Goal: Task Accomplishment & Management: Use online tool/utility

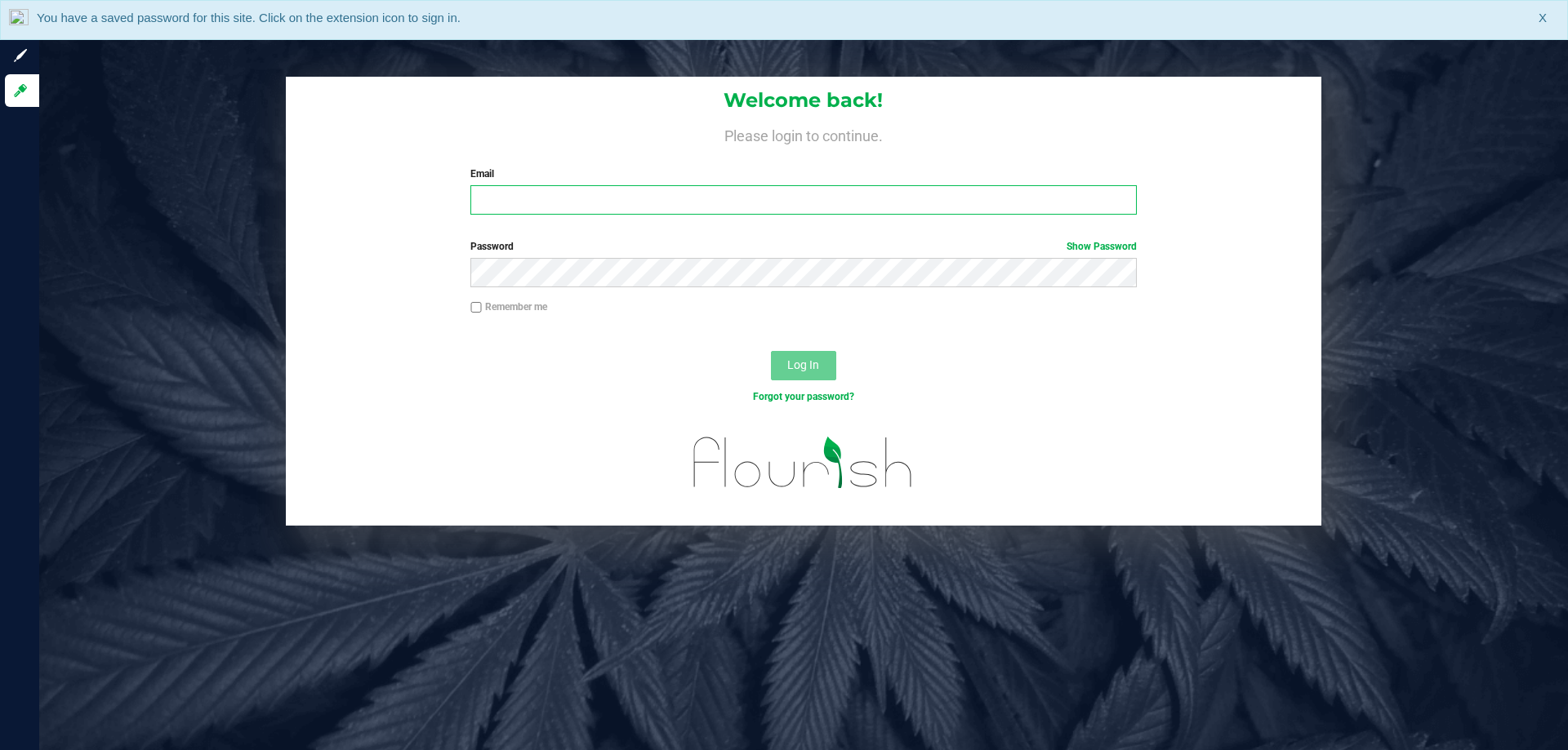
click at [509, 212] on input "Email" at bounding box center [803, 199] width 665 height 29
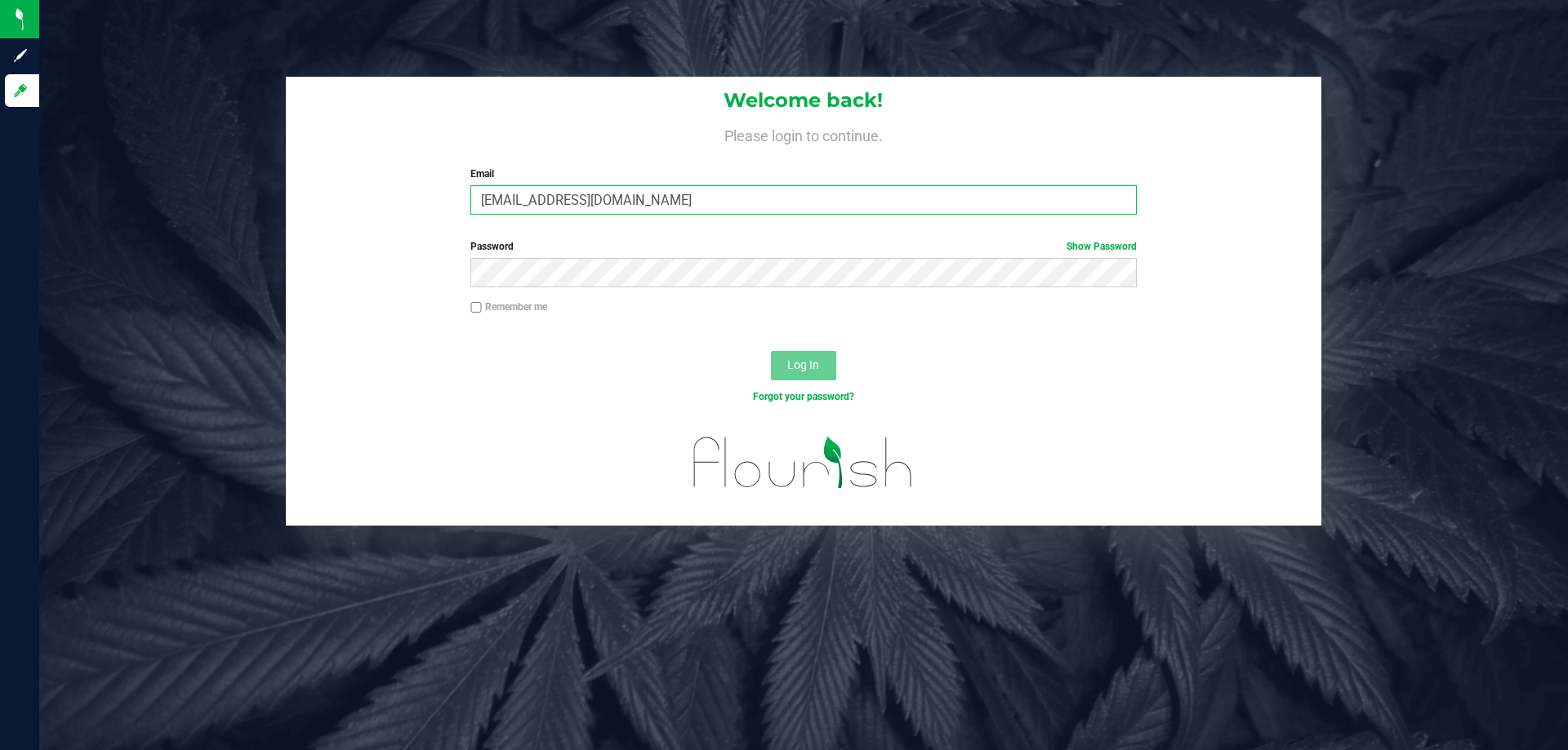
type input "[EMAIL_ADDRESS][DOMAIN_NAME]"
click at [771, 351] on button "Log In" at bounding box center [804, 365] width 65 height 29
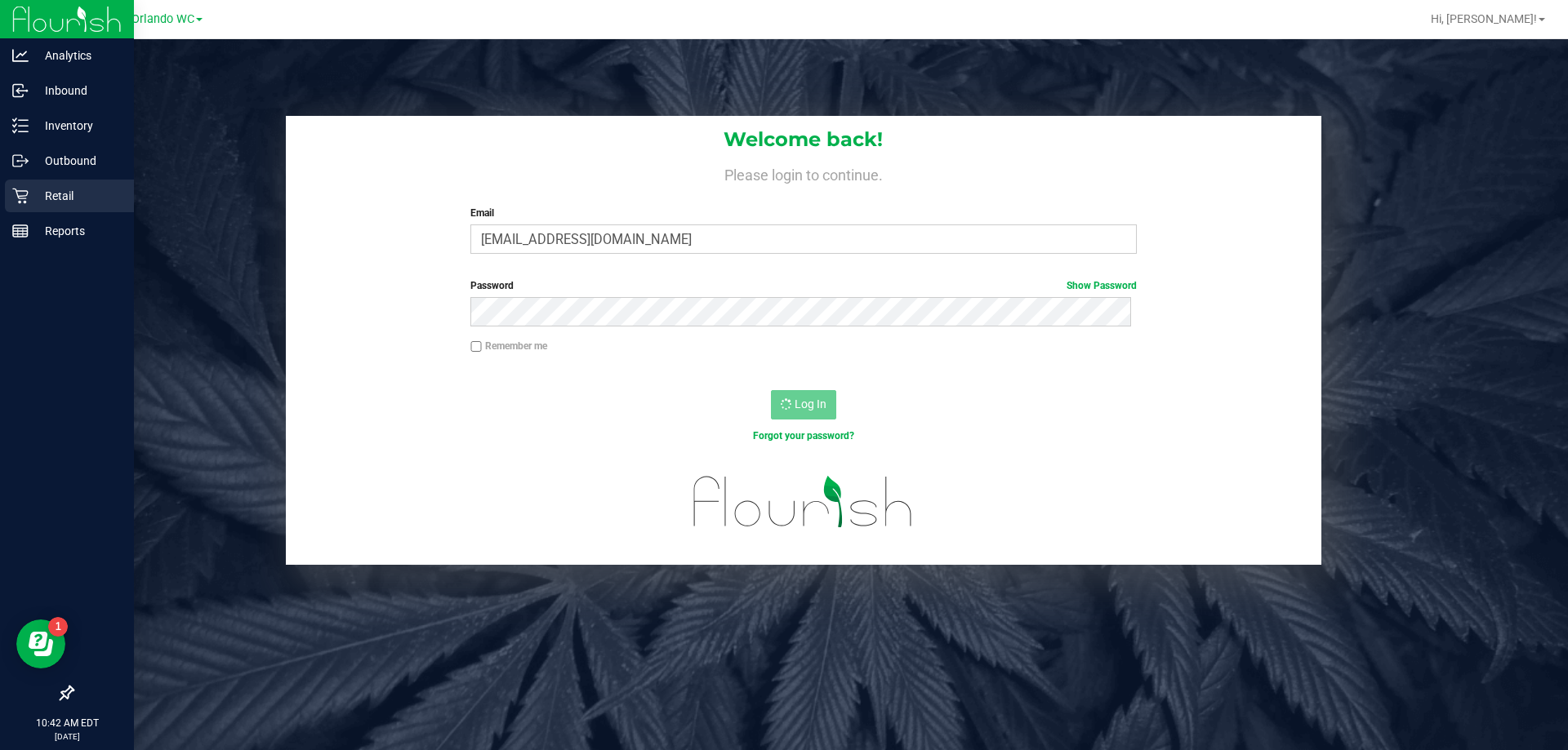
click at [51, 199] on p "Retail" at bounding box center [78, 195] width 98 height 20
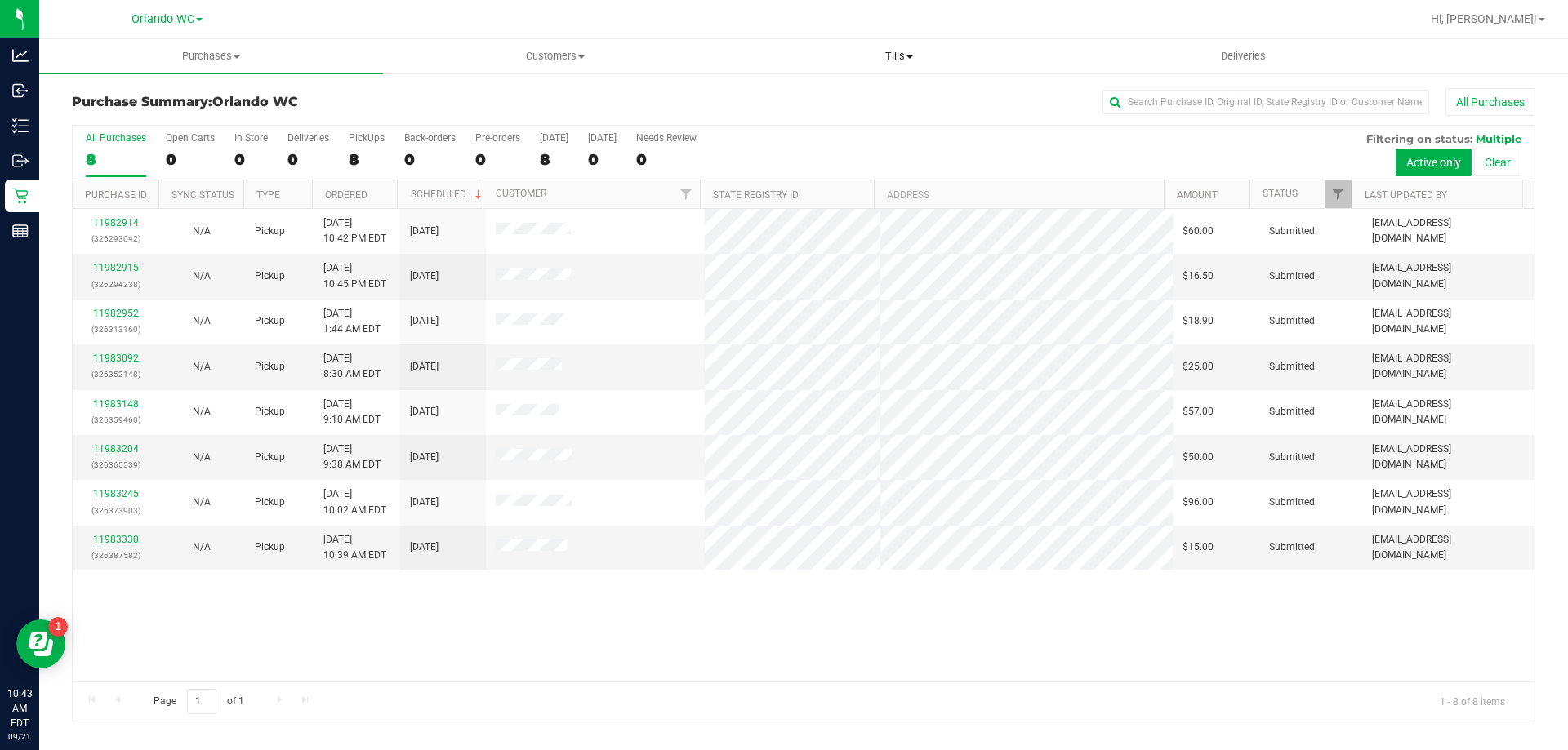
click at [907, 55] on span at bounding box center [909, 56] width 7 height 3
click at [818, 96] on span "Manage tills" at bounding box center [782, 98] width 110 height 14
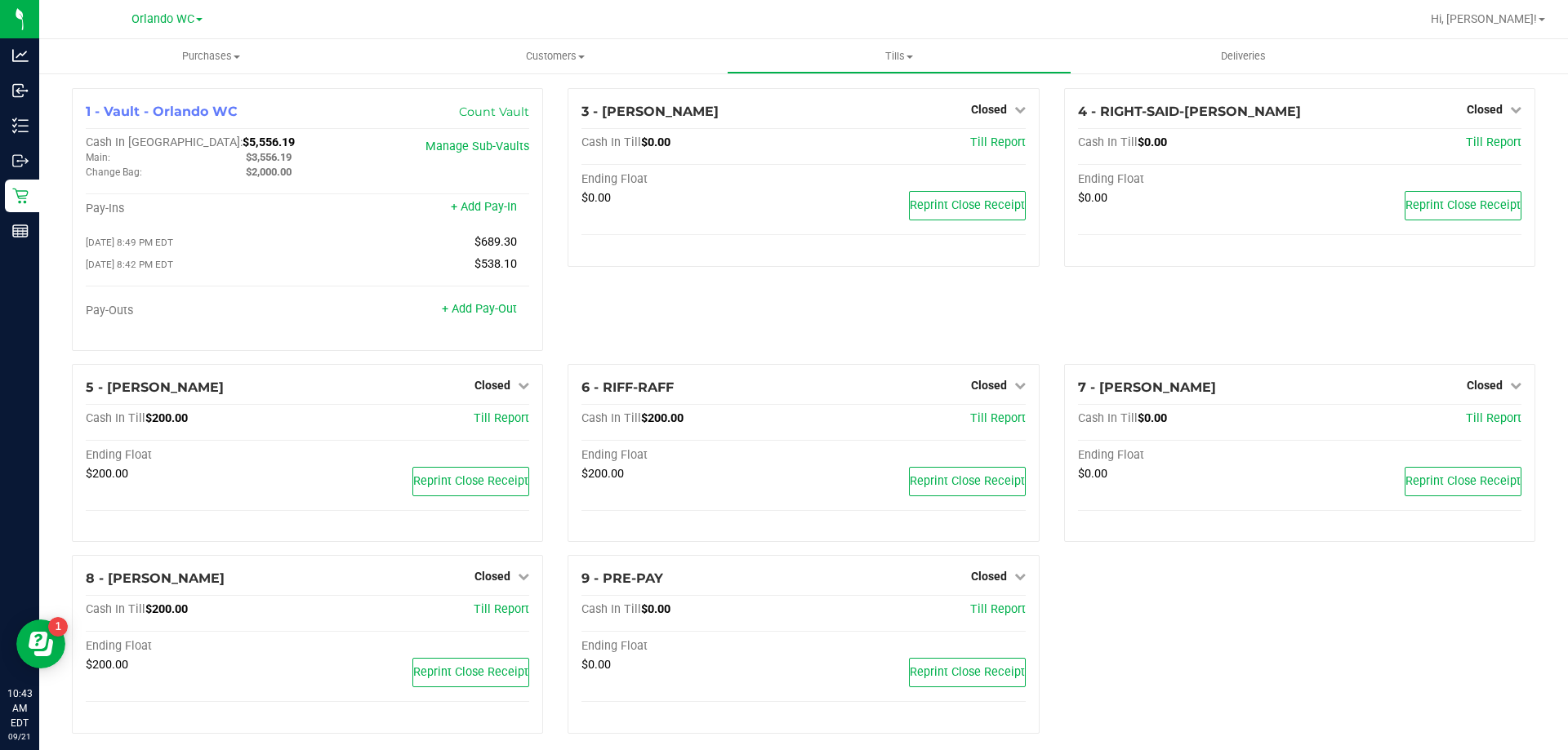
click at [1005, 278] on div "3 - [PERSON_NAME]-DERULO Closed Open Till Cash In Till $0.00 Till Report Ending…" at bounding box center [803, 225] width 496 height 276
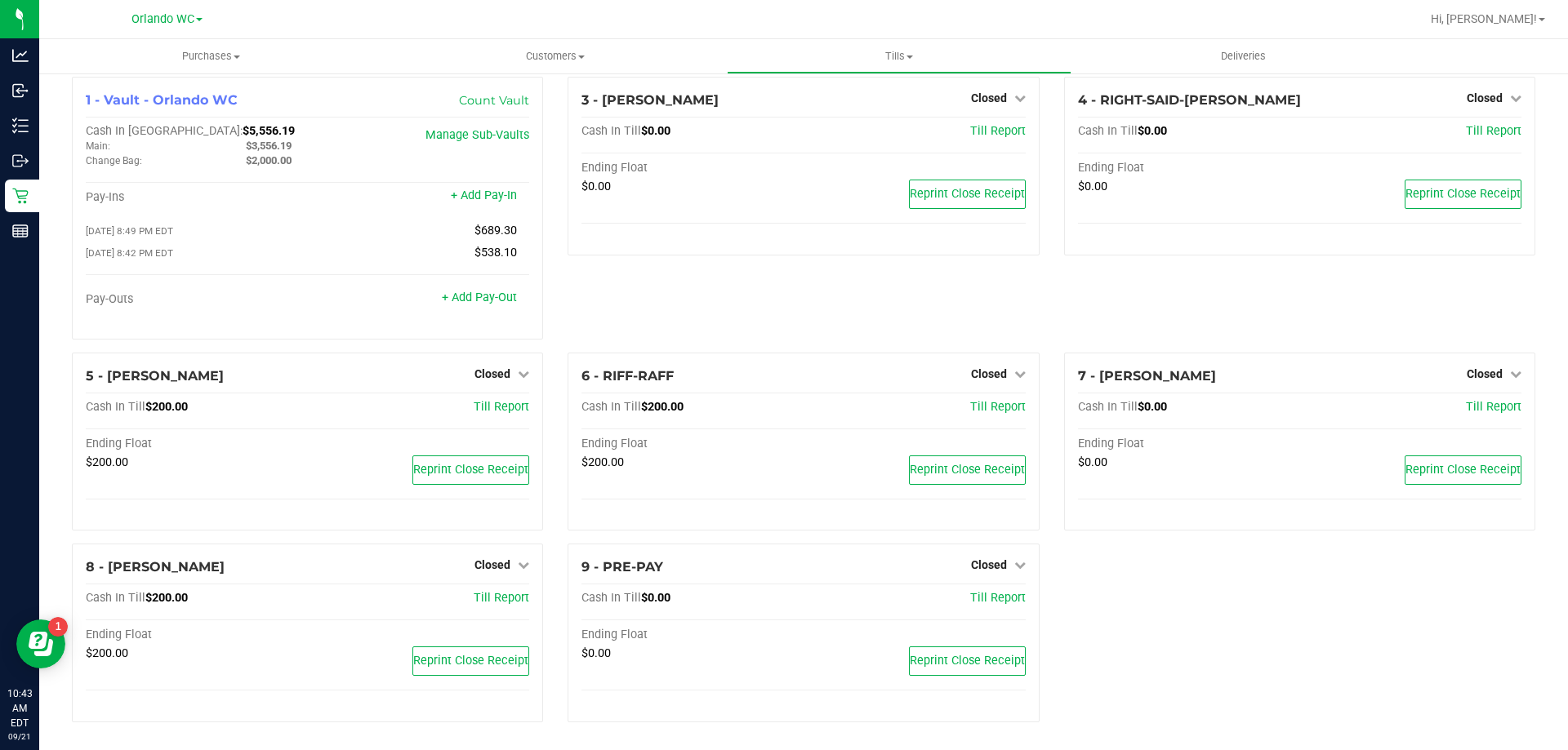
scroll to position [16, 0]
click at [506, 368] on link "Closed" at bounding box center [501, 372] width 54 height 13
click at [501, 406] on link "Open Till" at bounding box center [492, 406] width 43 height 13
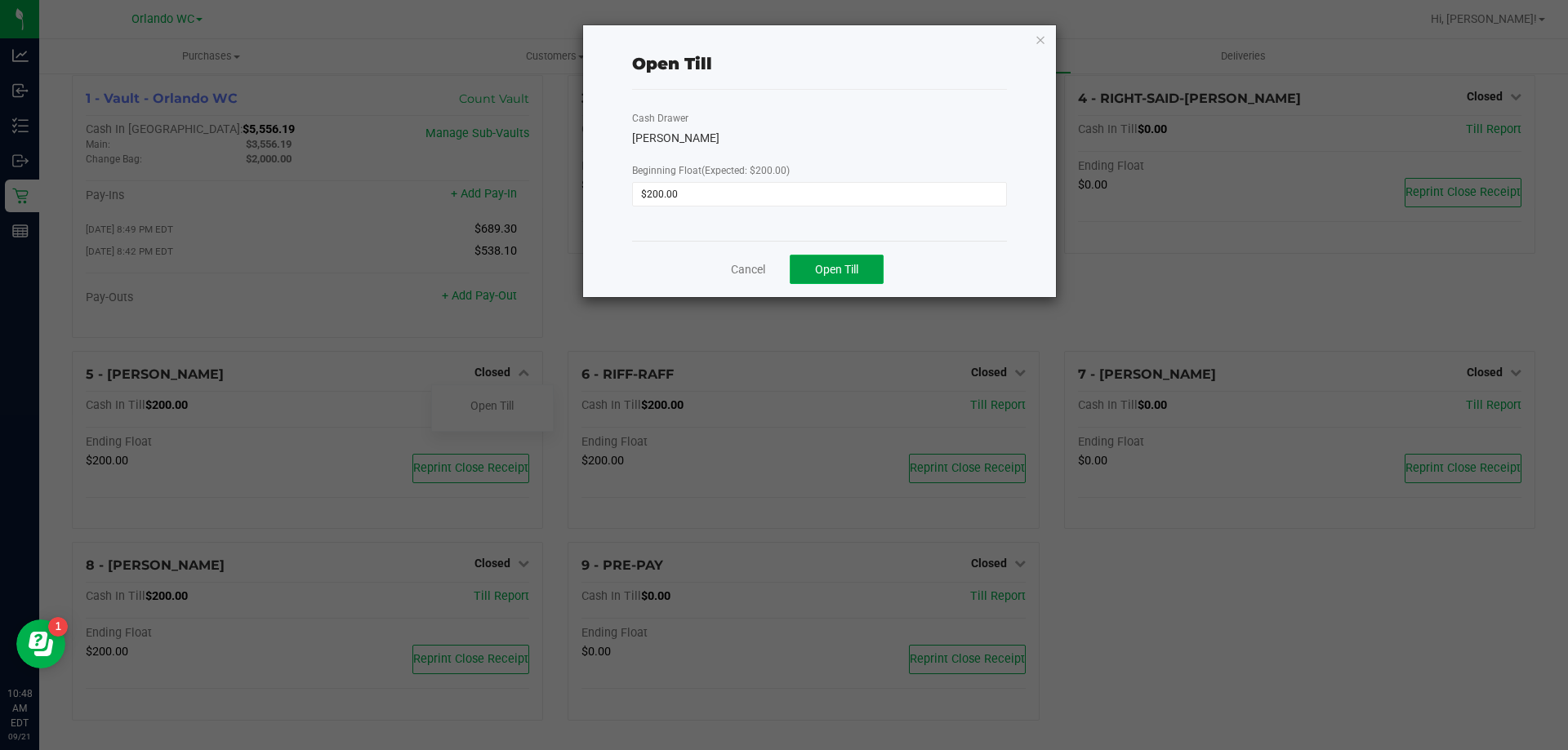
click at [849, 266] on span "Open Till" at bounding box center [836, 269] width 43 height 13
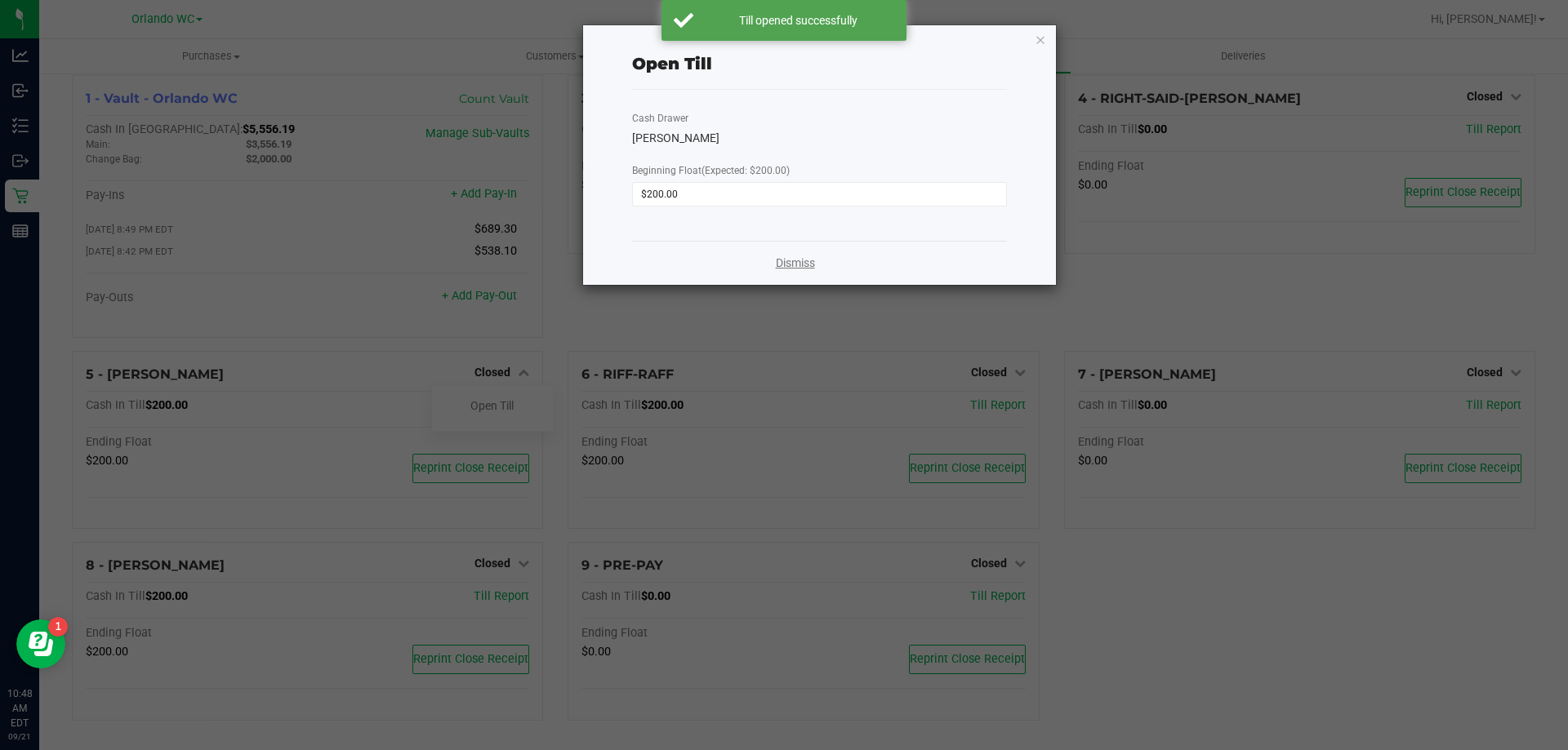
click at [779, 266] on link "Dismiss" at bounding box center [795, 263] width 39 height 17
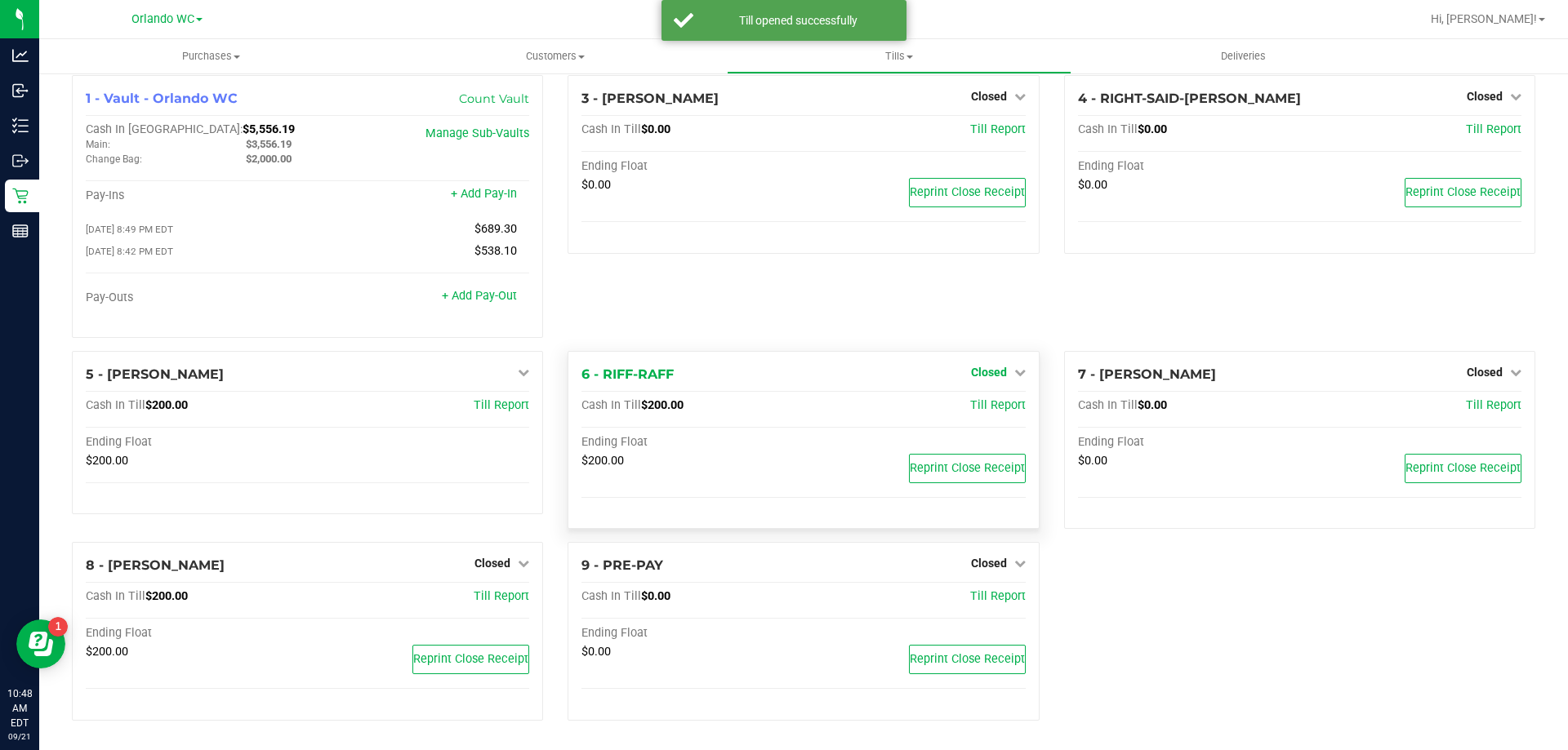
click at [984, 374] on span "Closed" at bounding box center [989, 372] width 36 height 13
click at [988, 417] on div at bounding box center [987, 418] width 121 height 4
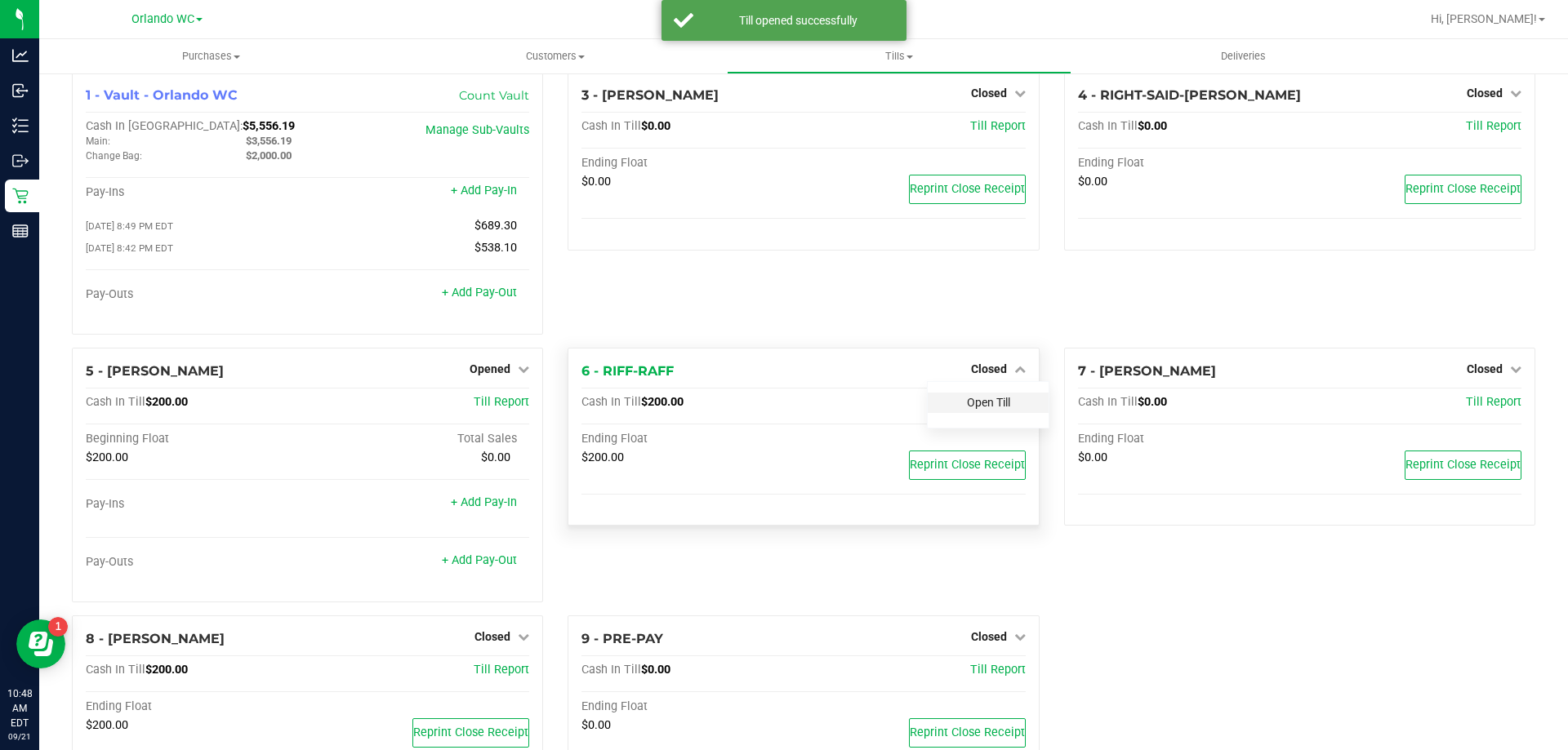
click at [990, 409] on link "Open Till" at bounding box center [988, 402] width 43 height 13
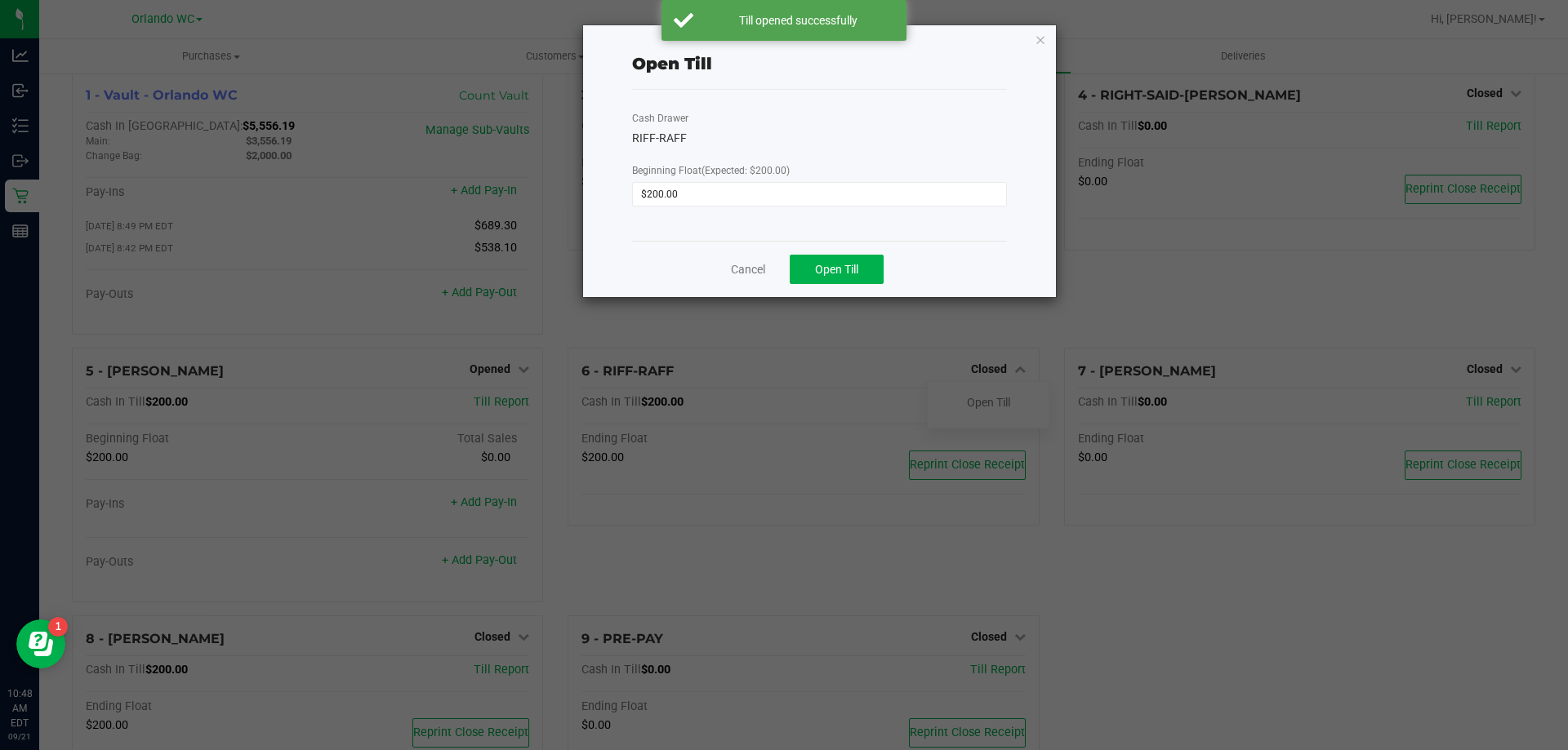
click at [827, 290] on div "Cancel Open Till" at bounding box center [819, 268] width 375 height 56
click at [837, 260] on button "Open Till" at bounding box center [836, 268] width 94 height 29
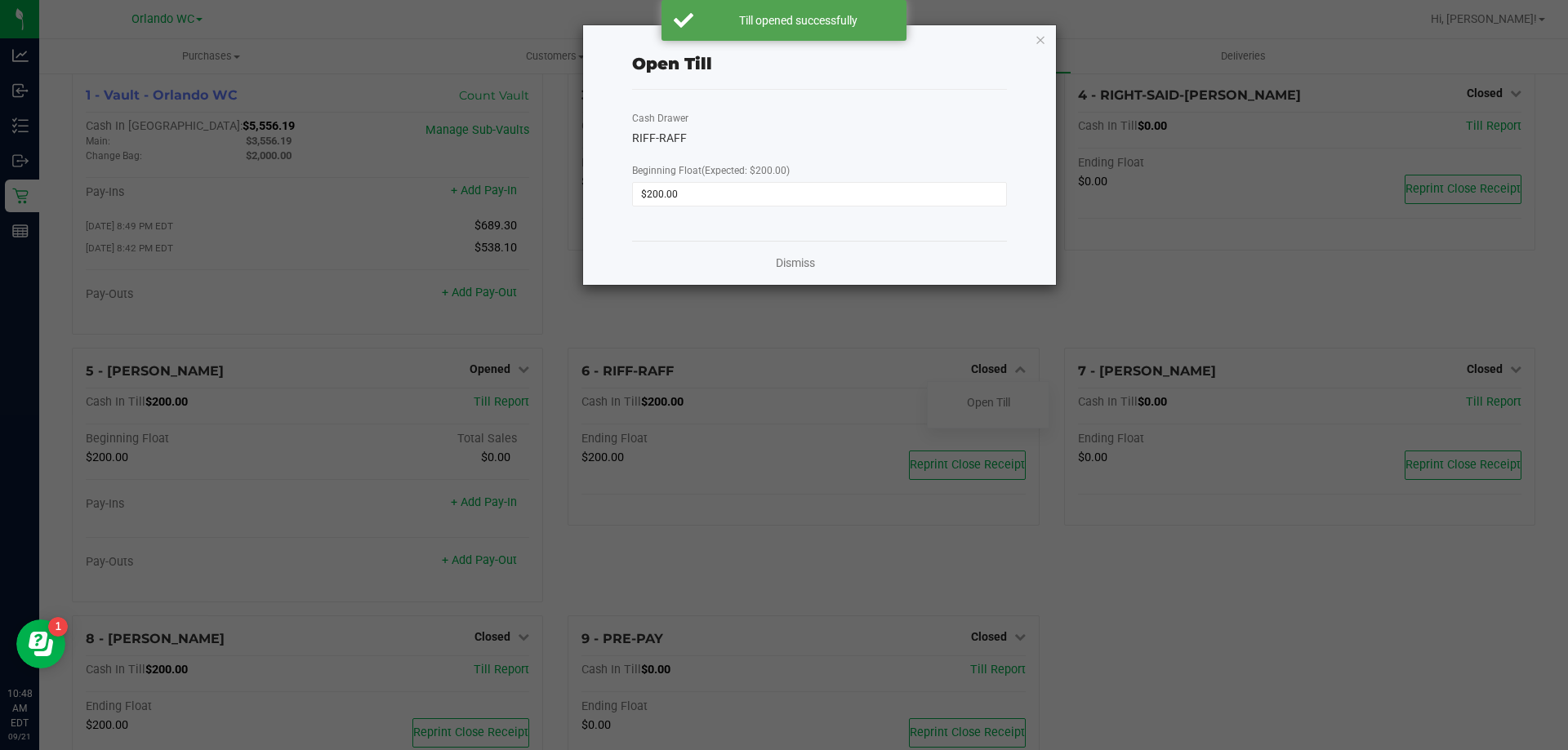
click at [799, 247] on div "Dismiss" at bounding box center [819, 262] width 375 height 44
click at [797, 264] on link "Dismiss" at bounding box center [795, 263] width 39 height 17
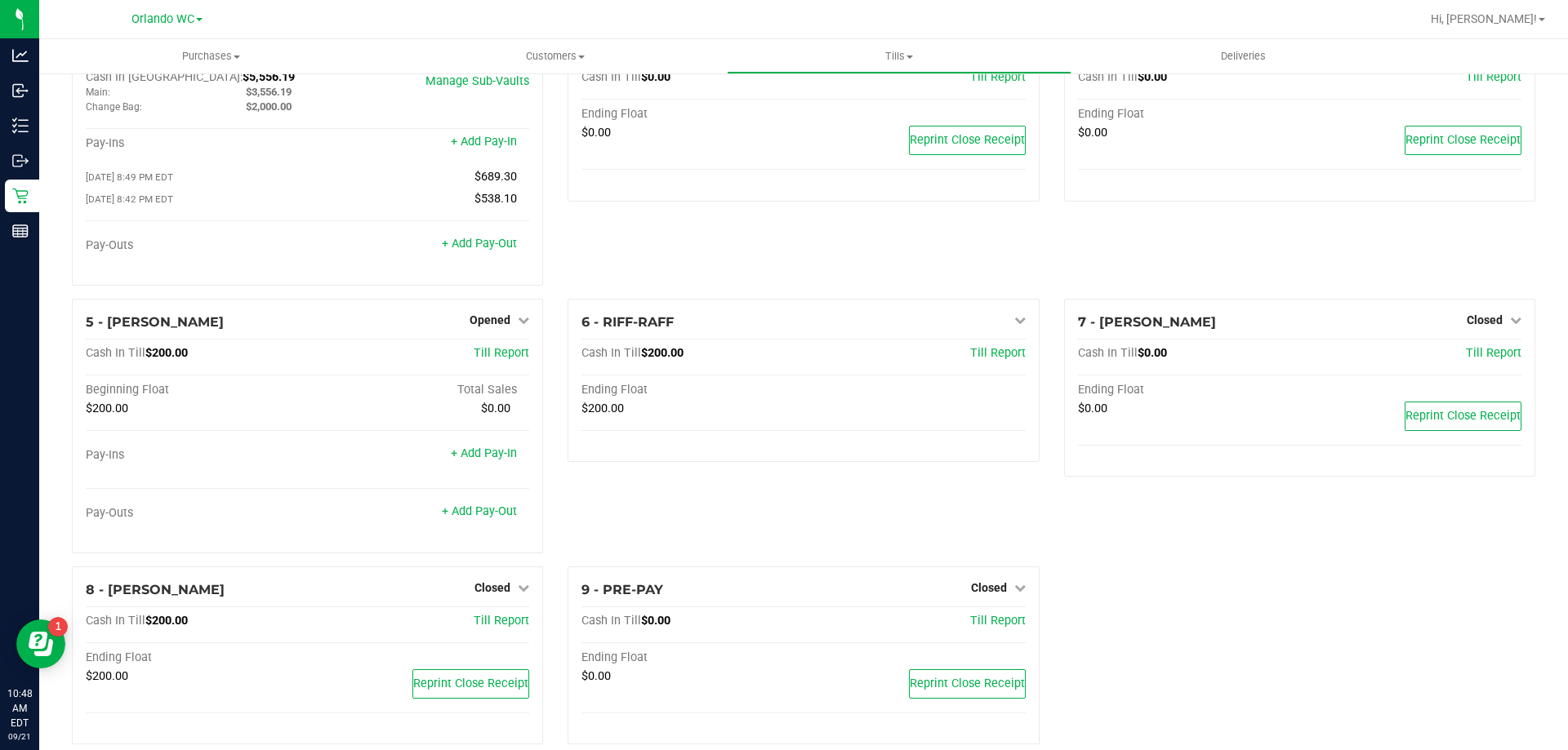
scroll to position [93, 0]
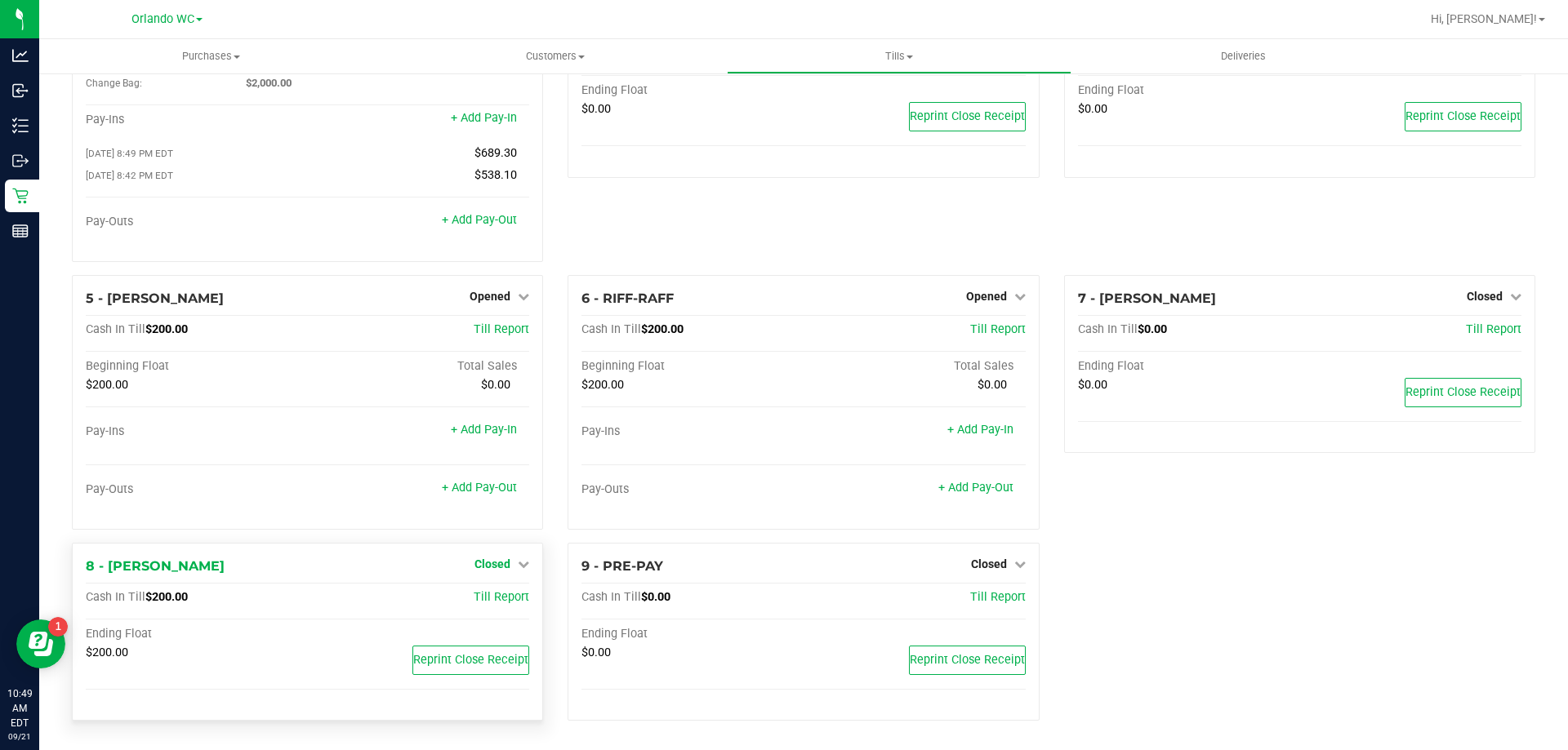
click at [503, 563] on span "Closed" at bounding box center [492, 564] width 36 height 13
click at [499, 599] on link "Open Till" at bounding box center [492, 598] width 43 height 13
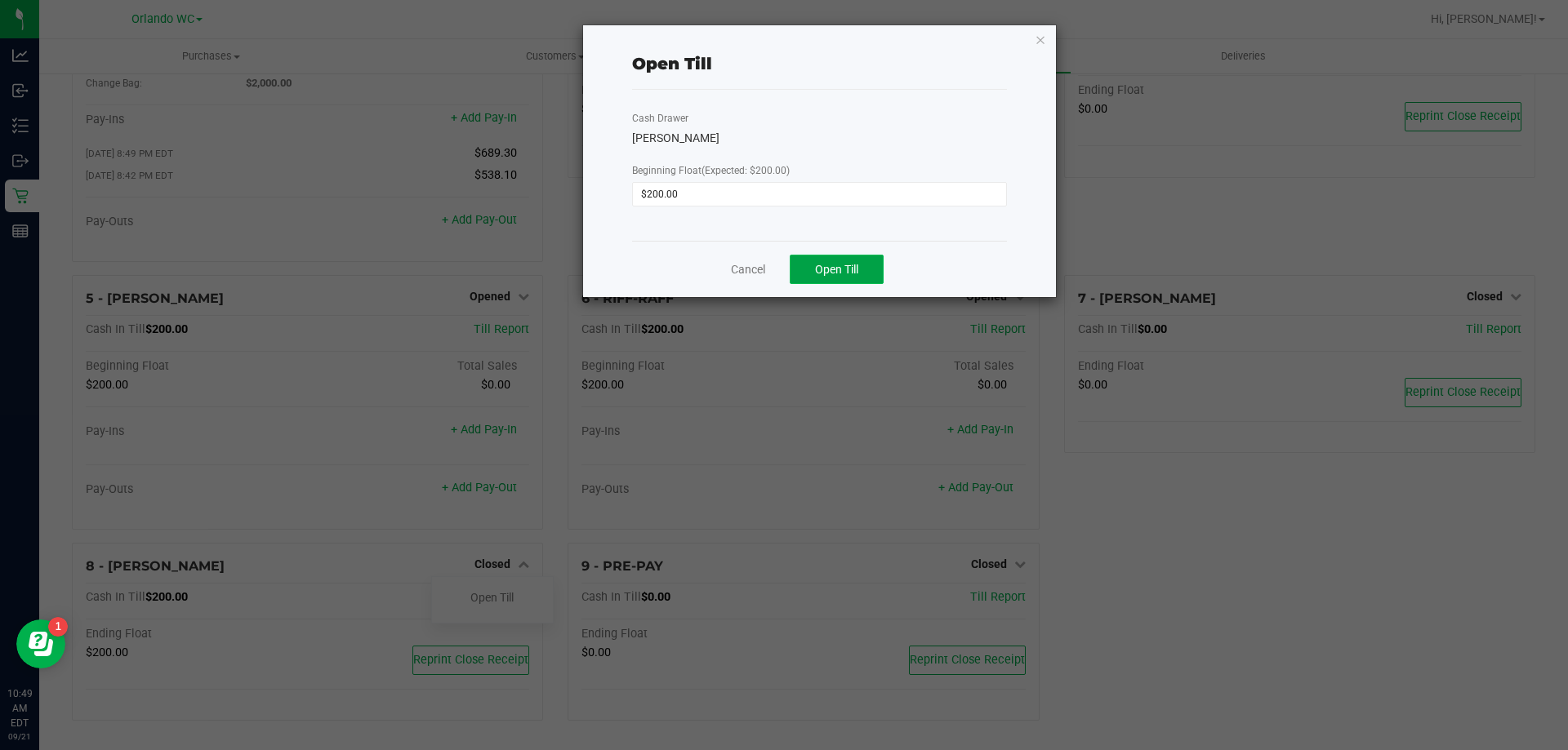
click at [825, 263] on span "Open Till" at bounding box center [836, 269] width 43 height 13
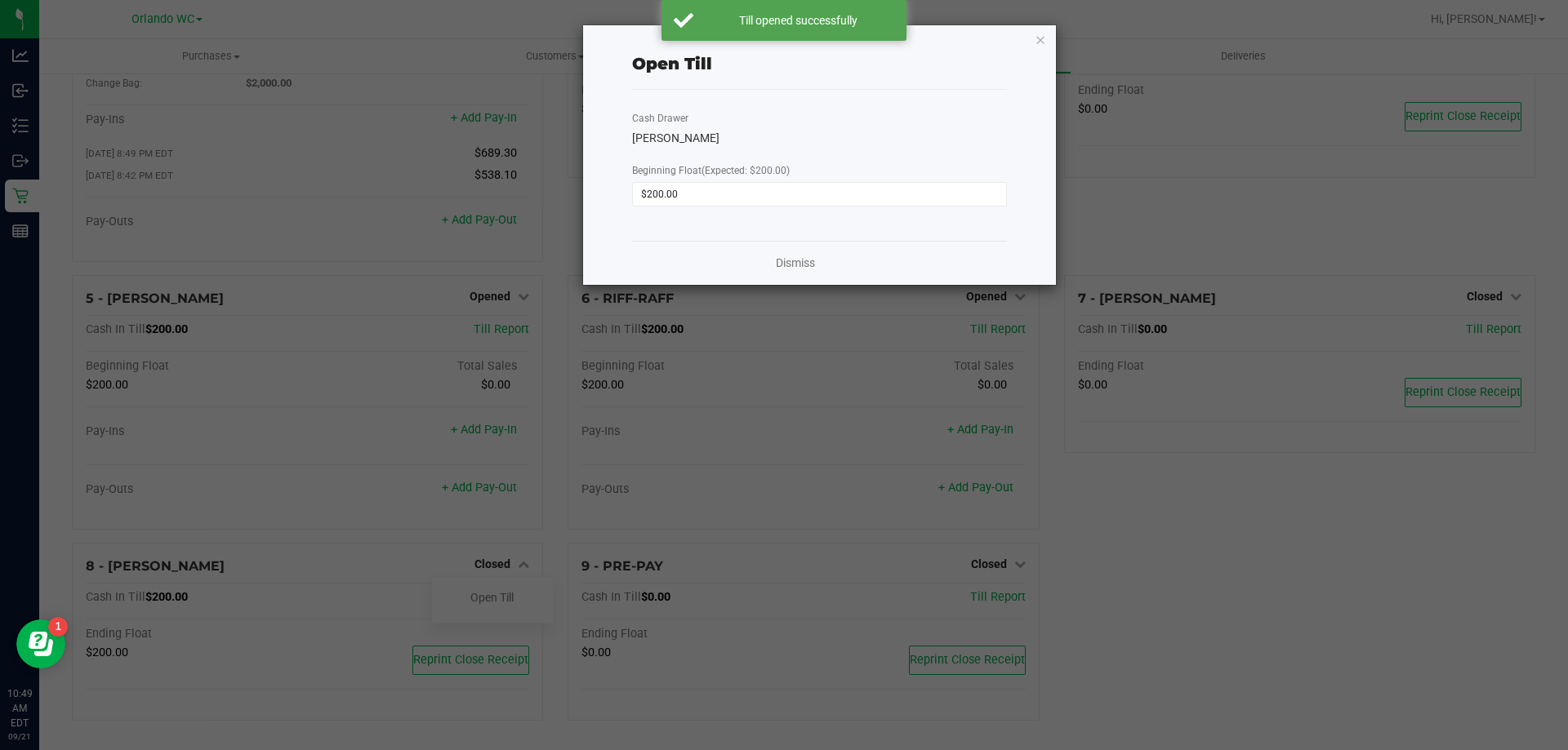
click at [787, 273] on div "Dismiss" at bounding box center [819, 262] width 375 height 44
click at [790, 267] on link "Dismiss" at bounding box center [795, 263] width 39 height 17
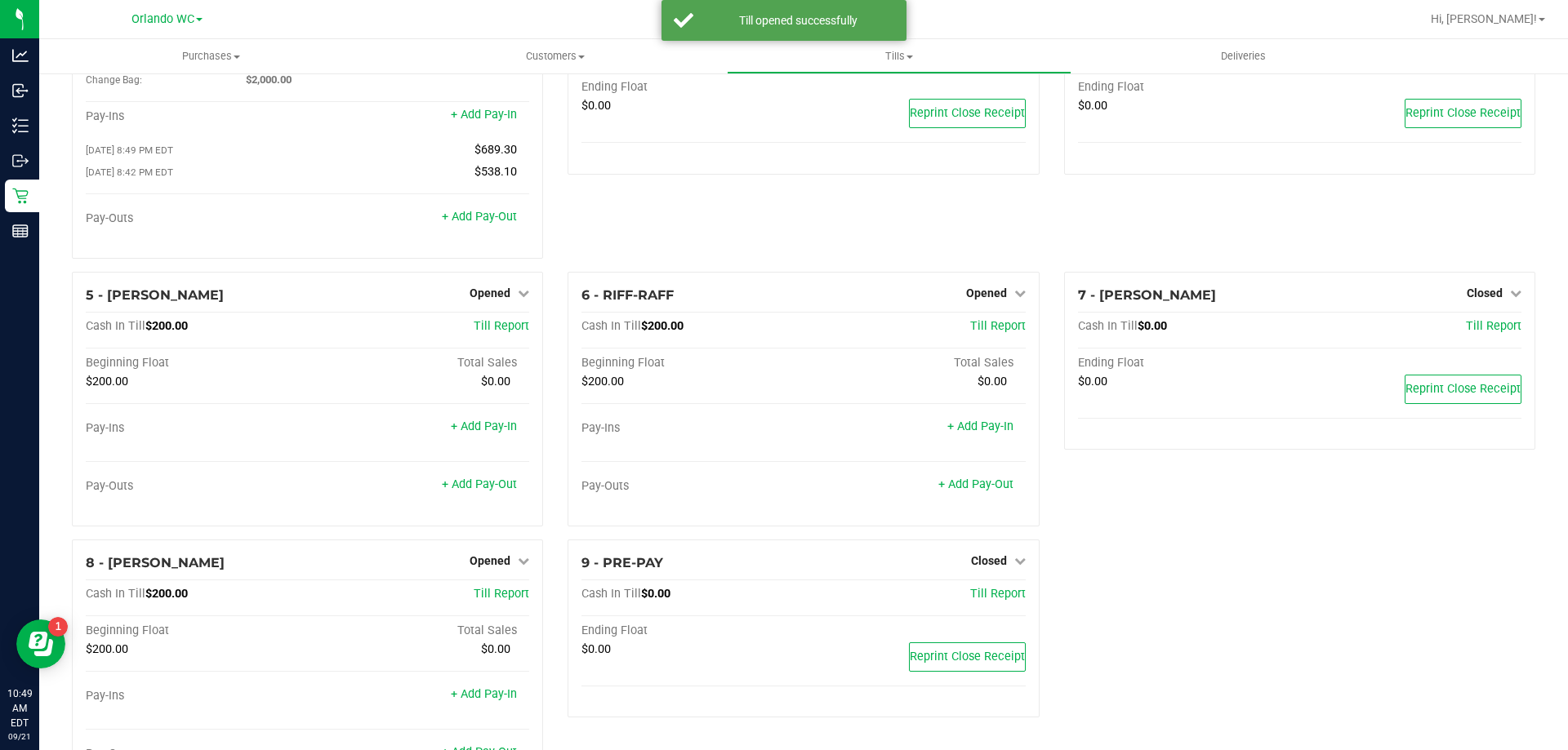
scroll to position [169, 0]
